Goal: Find contact information: Find contact information

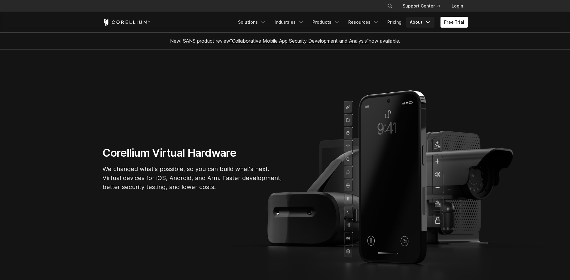
click at [417, 18] on link "About" at bounding box center [420, 22] width 28 height 11
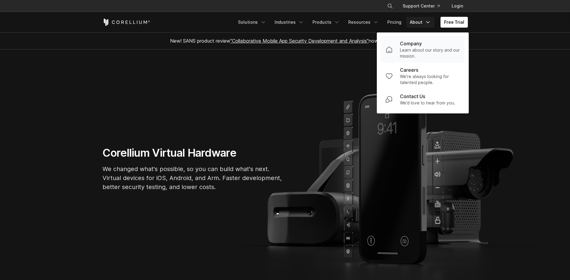
click at [421, 47] on p "Company" at bounding box center [411, 43] width 22 height 7
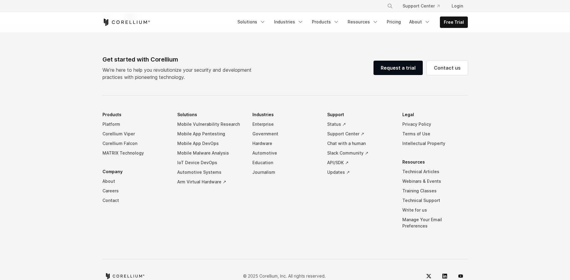
scroll to position [1010, 0]
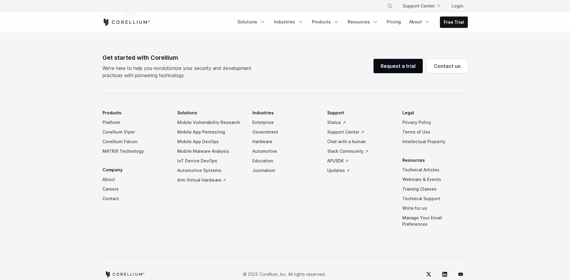
click at [52, 108] on footer "Get started with Corellium We’re here to help you revolutionize your security a…" at bounding box center [285, 158] width 570 height 269
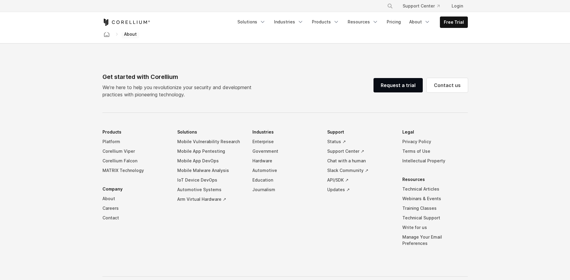
scroll to position [1010, 0]
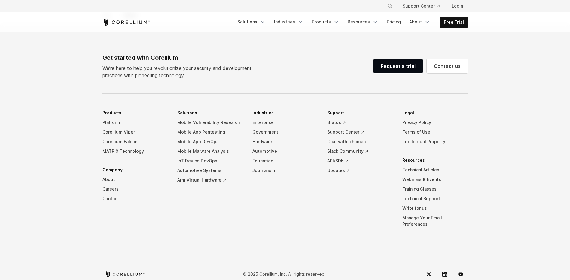
click at [83, 138] on footer "Get started with Corellium We’re here to help you revolutionize your security a…" at bounding box center [285, 158] width 570 height 269
click at [147, 175] on link "About" at bounding box center [134, 180] width 65 height 10
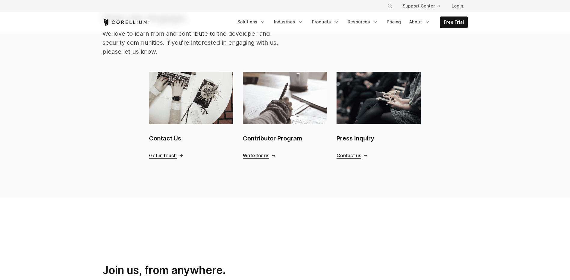
scroll to position [650, 0]
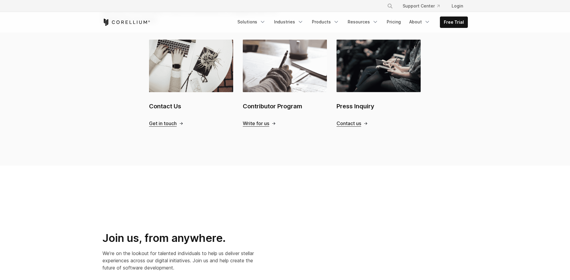
click at [172, 102] on h2 "Contact Us" at bounding box center [191, 106] width 84 height 9
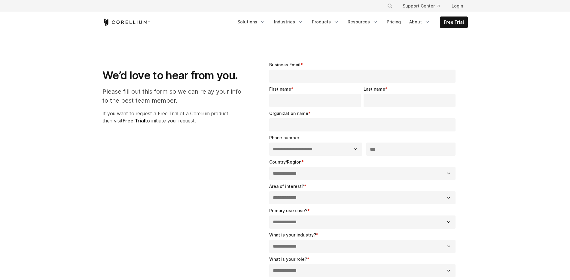
select select "**"
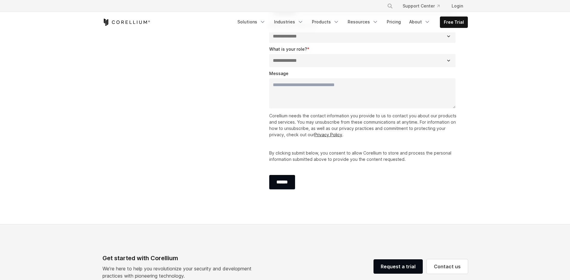
scroll to position [418, 0]
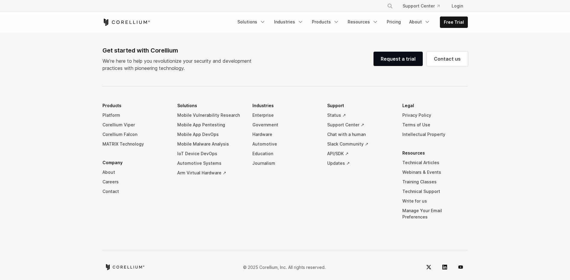
click at [454, 99] on div "Get started with Corellium We’re here to help you revolutionize your security a…" at bounding box center [284, 160] width 377 height 229
click at [444, 265] on icon "LinkedIn" at bounding box center [444, 267] width 5 height 5
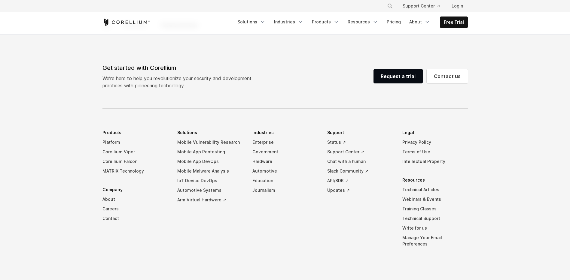
scroll to position [778, 0]
